Goal: Information Seeking & Learning: Learn about a topic

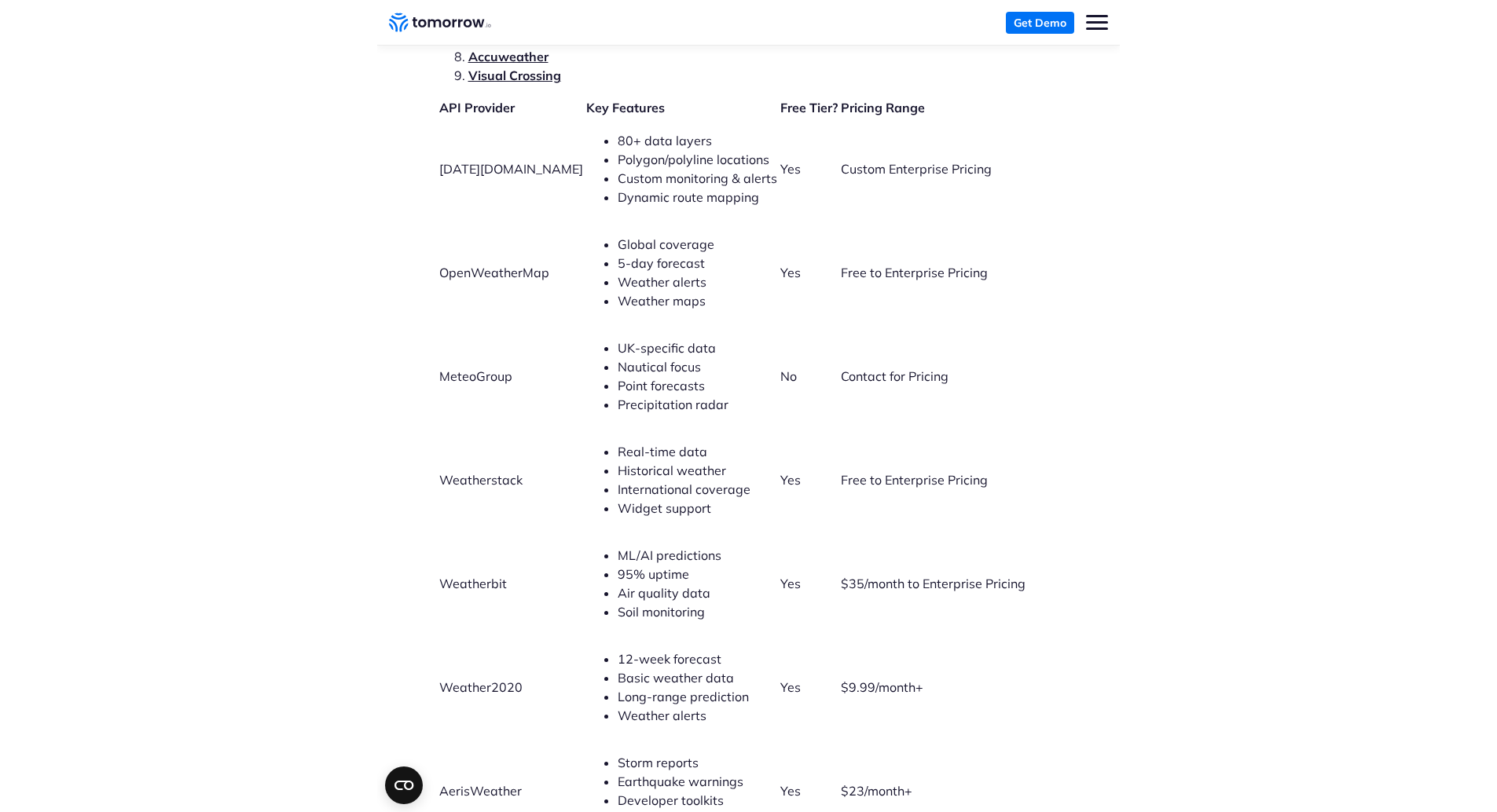
scroll to position [3514, 0]
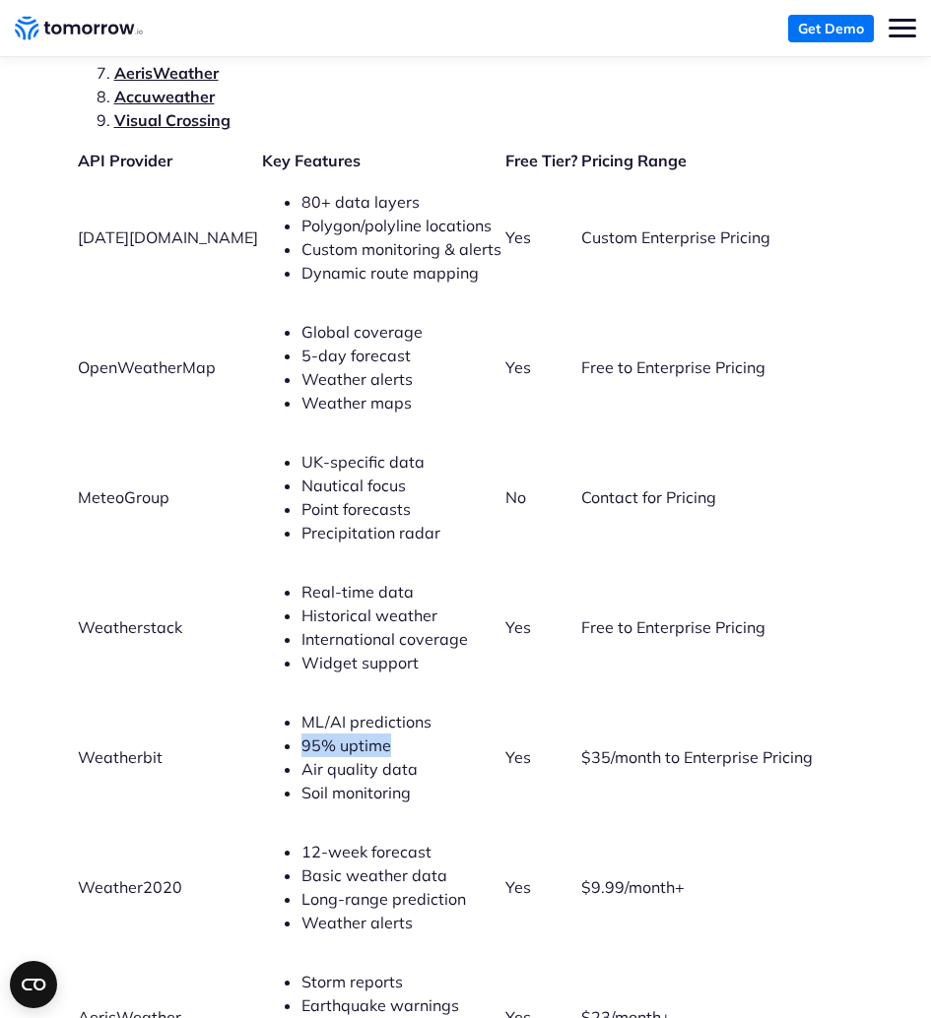
click at [444, 729] on ul "ML/AI predictions 95% uptime Air quality data Soil monitoring" at bounding box center [381, 757] width 239 height 95
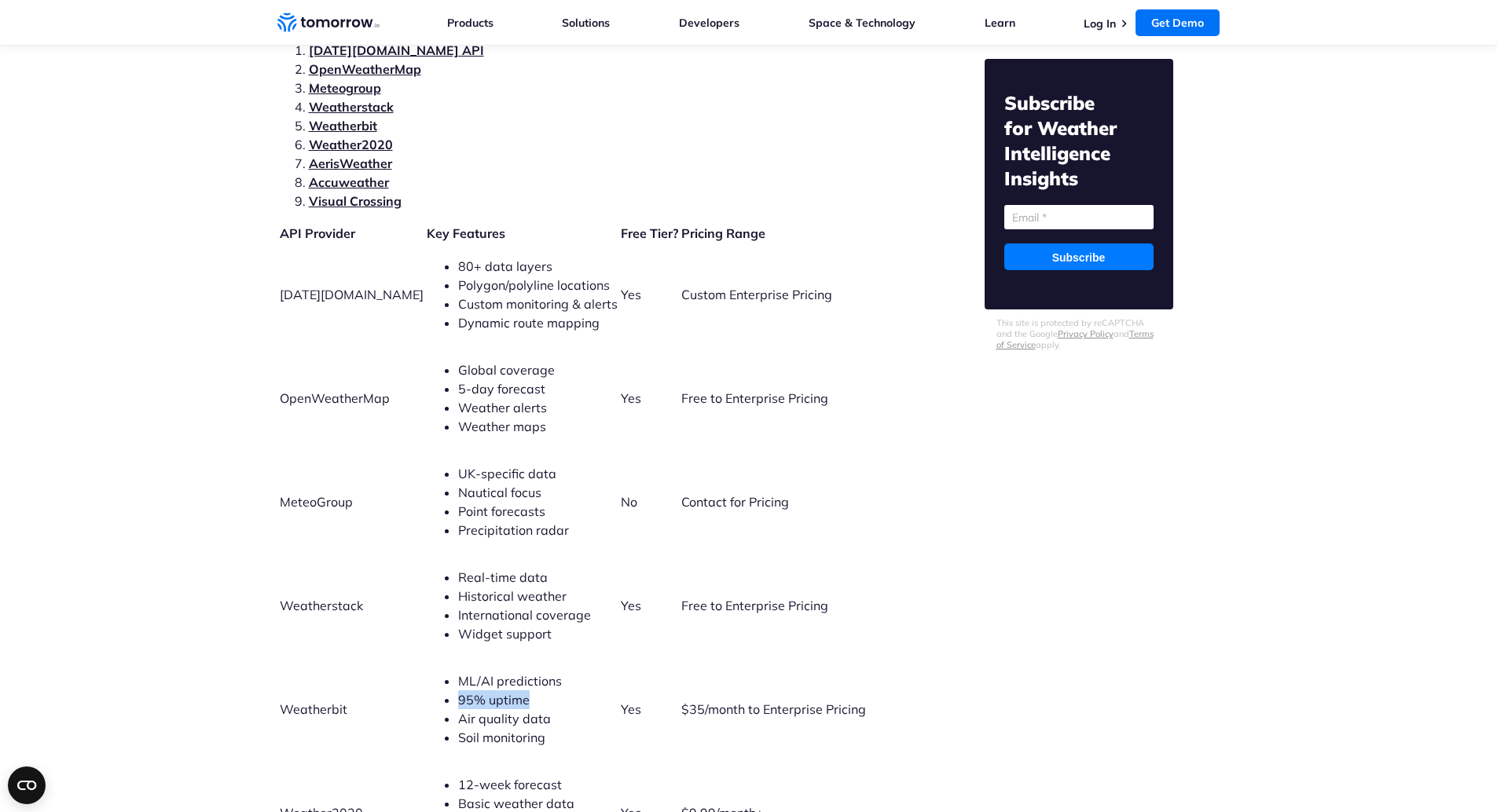
scroll to position [2493, 0]
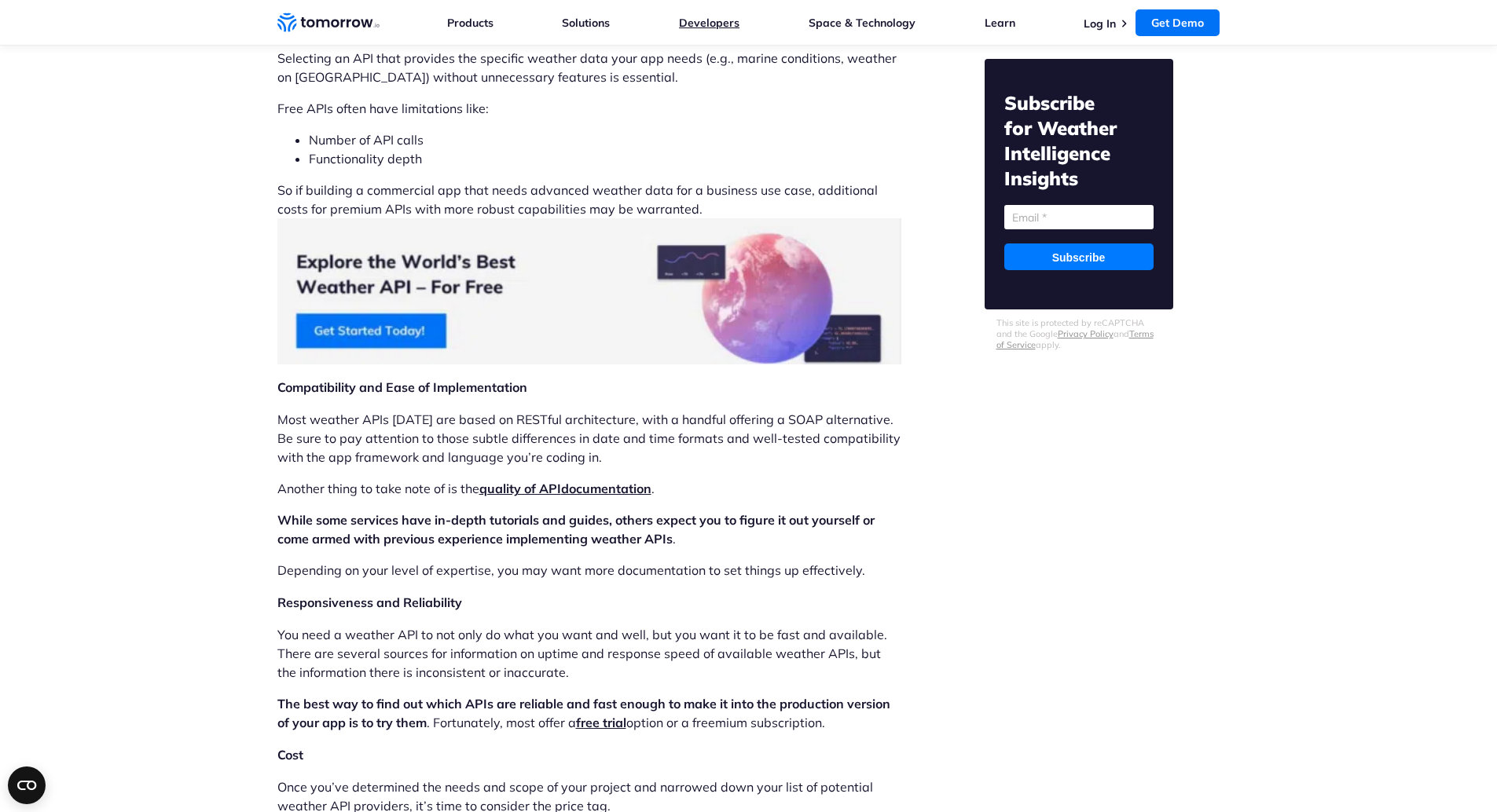
click at [690, 26] on link "Developers" at bounding box center [709, 23] width 61 height 14
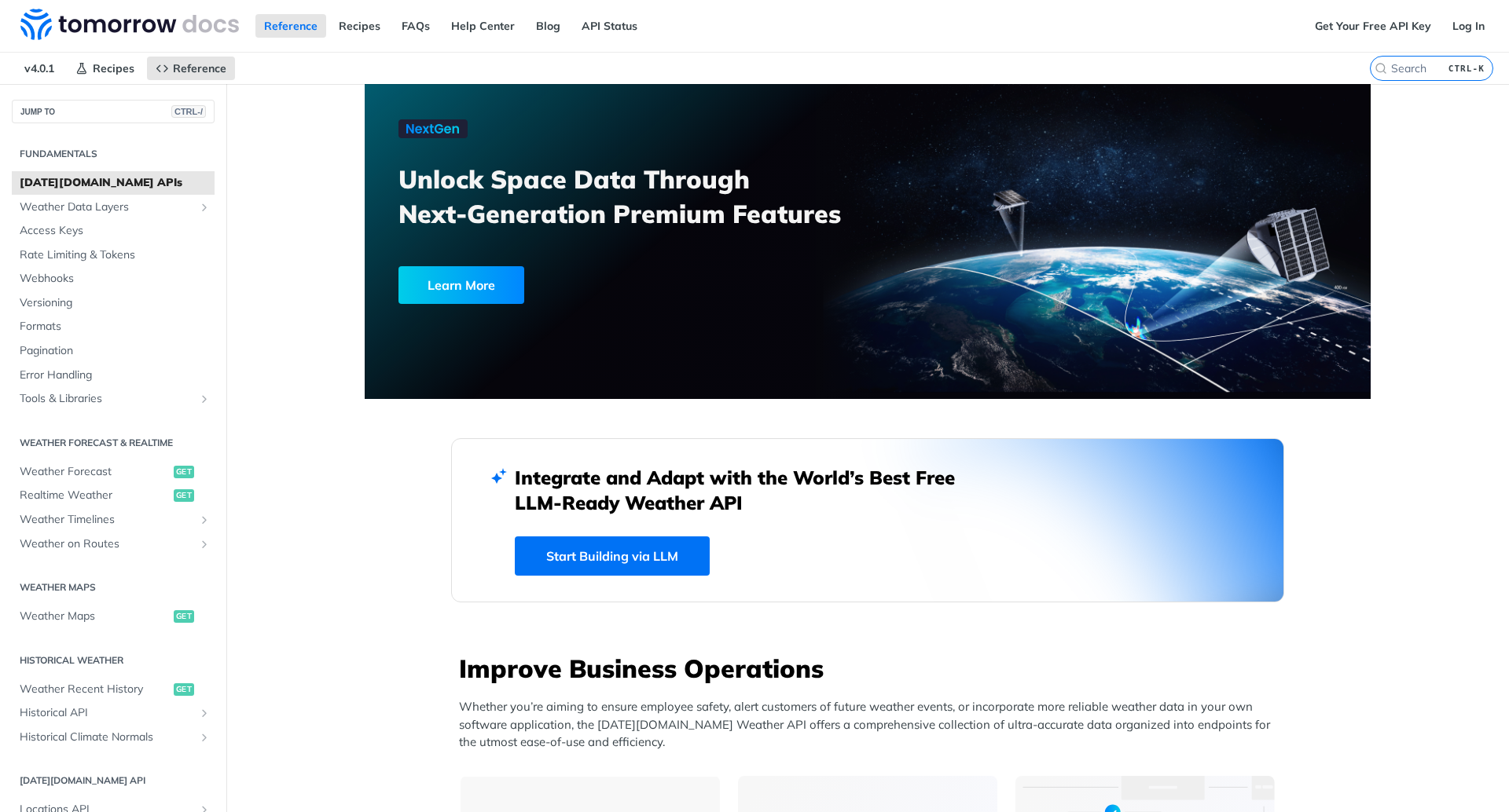
click at [465, 289] on div "Learn More" at bounding box center [461, 285] width 126 height 37
click at [557, 546] on link "Start Building via LLM" at bounding box center [612, 556] width 195 height 39
